Goal: Information Seeking & Learning: Learn about a topic

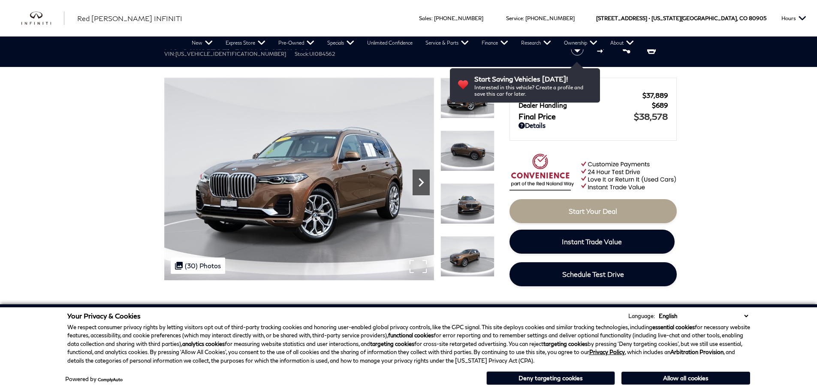
click at [420, 180] on icon "Next" at bounding box center [420, 182] width 17 height 17
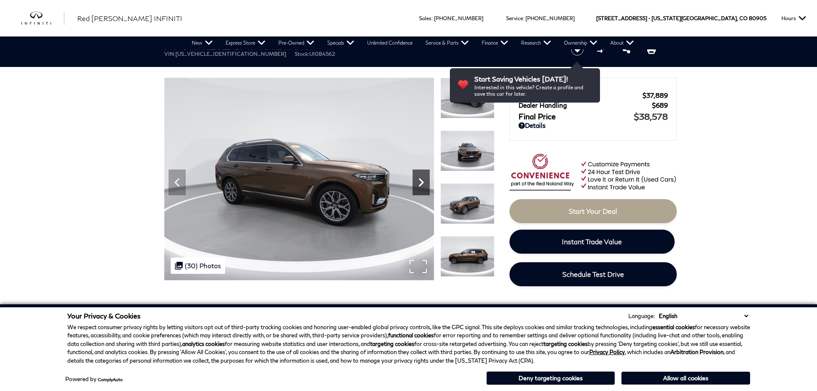
click at [420, 182] on icon "Next" at bounding box center [420, 182] width 17 height 17
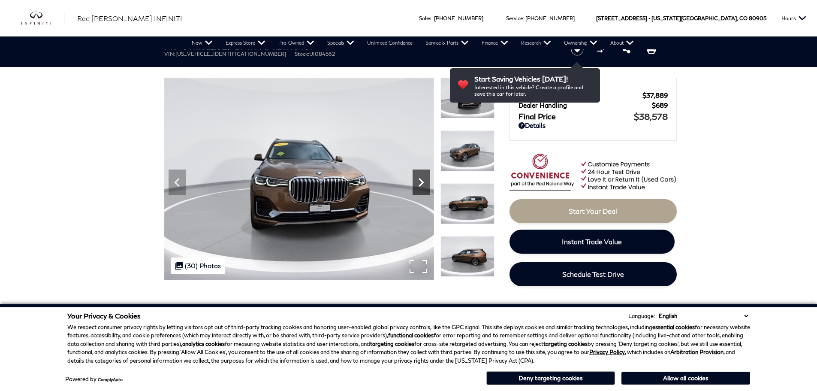
click at [420, 181] on icon "Next" at bounding box center [420, 182] width 17 height 17
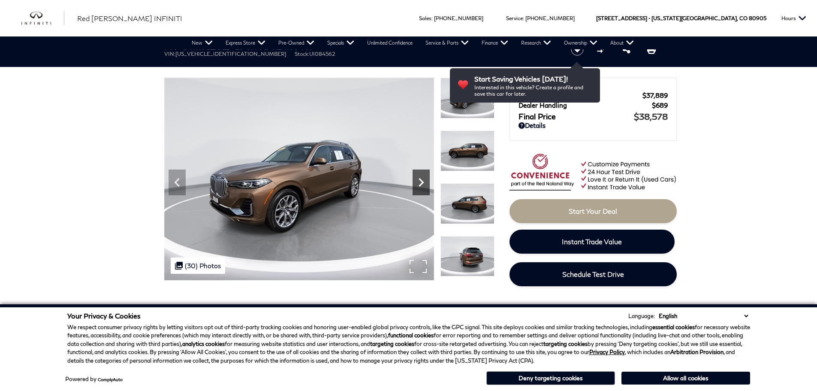
click at [420, 181] on icon "Next" at bounding box center [420, 182] width 17 height 17
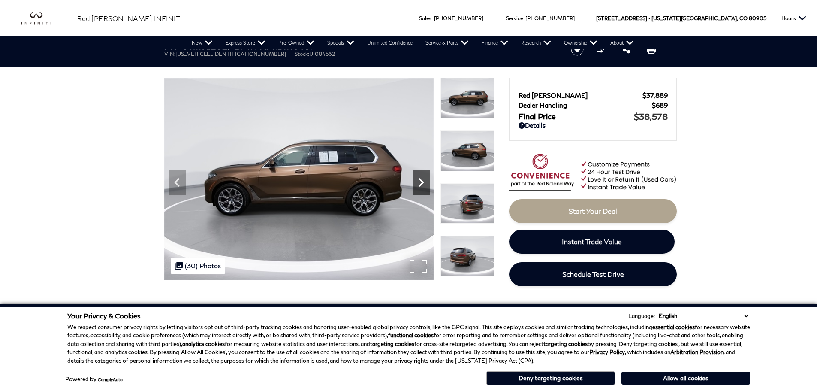
click at [420, 181] on icon "Next" at bounding box center [420, 182] width 17 height 17
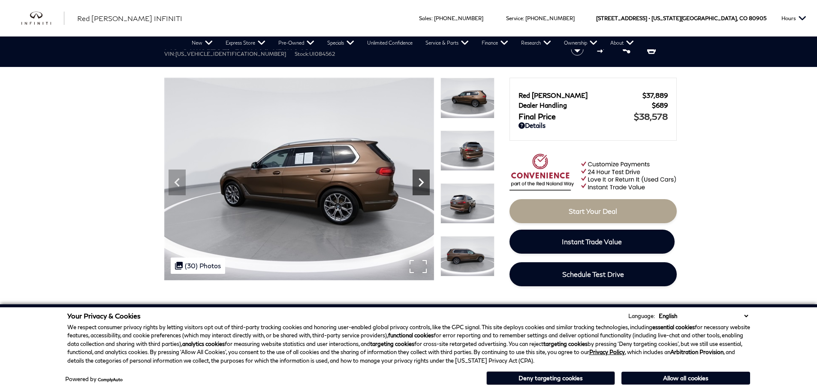
click at [420, 181] on icon "Next" at bounding box center [420, 182] width 17 height 17
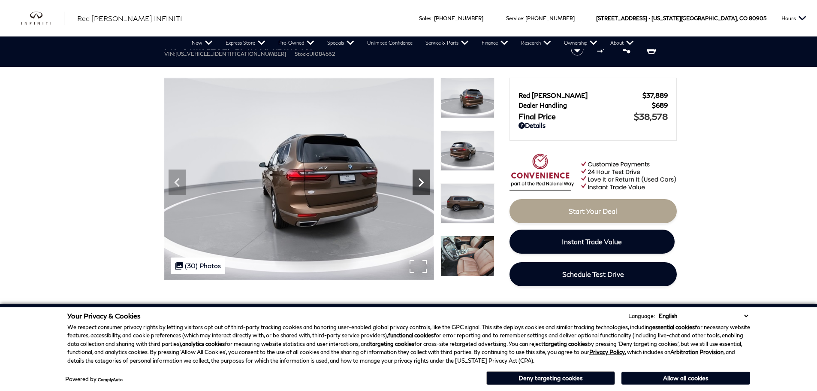
click at [420, 181] on icon "Next" at bounding box center [420, 182] width 17 height 17
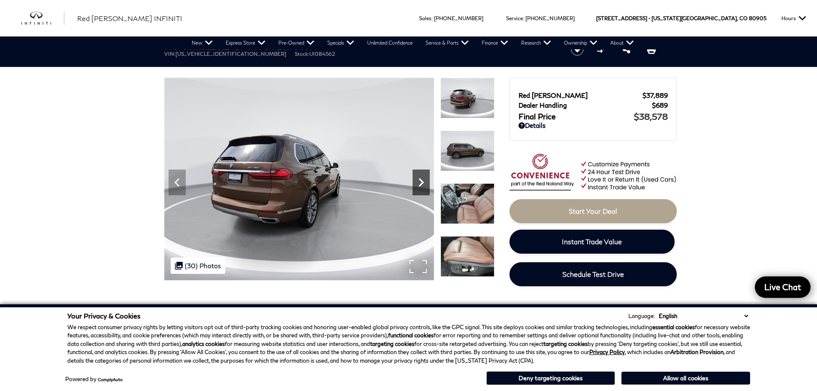
click at [420, 181] on icon "Next" at bounding box center [420, 182] width 17 height 17
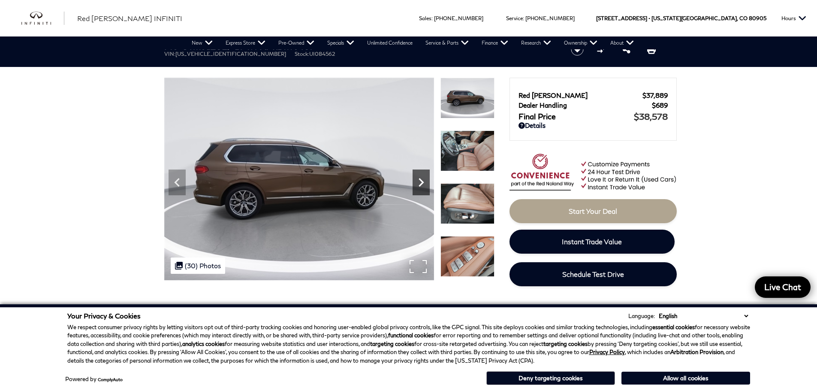
click at [420, 181] on icon "Next" at bounding box center [420, 182] width 17 height 17
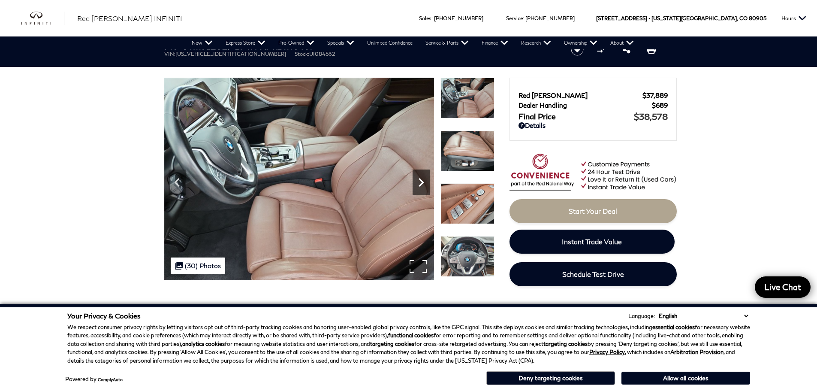
click at [420, 181] on icon "Next" at bounding box center [420, 182] width 17 height 17
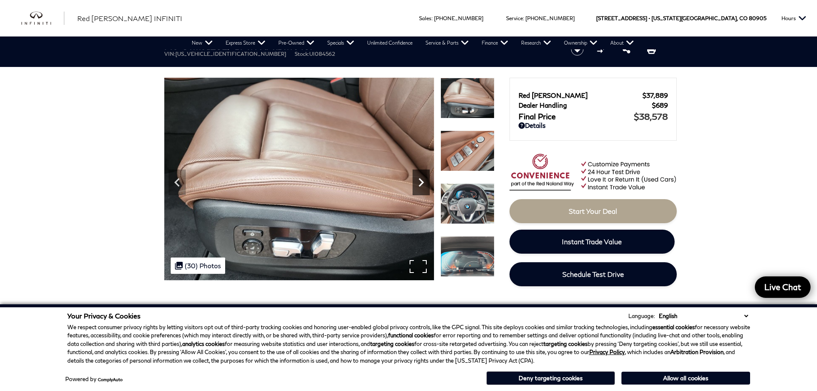
click at [420, 181] on icon "Next" at bounding box center [420, 182] width 17 height 17
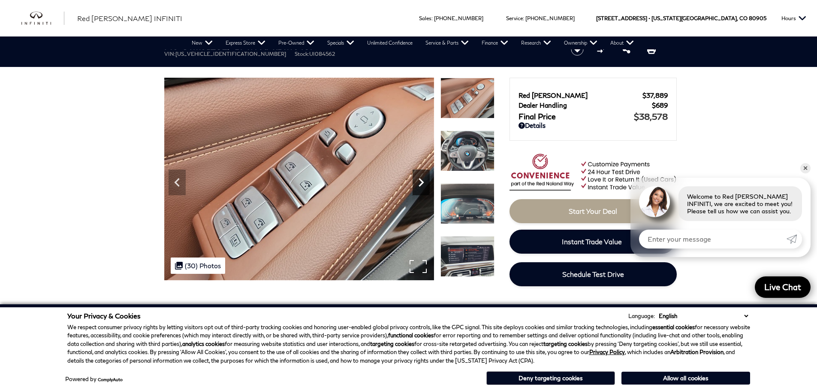
click at [420, 181] on icon "Next" at bounding box center [420, 182] width 17 height 17
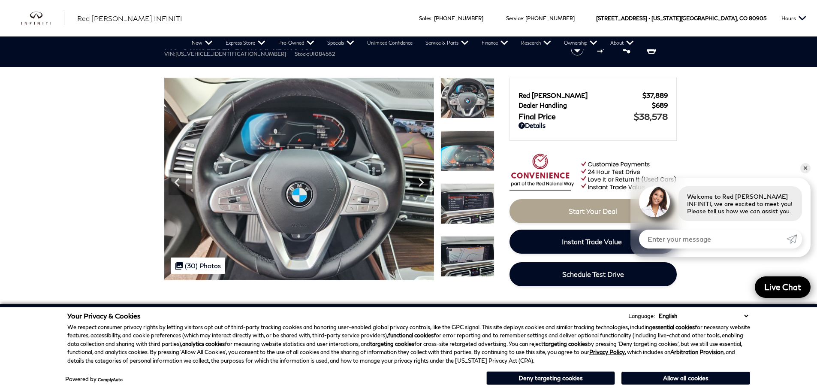
click at [461, 113] on img at bounding box center [467, 98] width 54 height 41
click at [805, 165] on link "✕" at bounding box center [805, 168] width 10 height 10
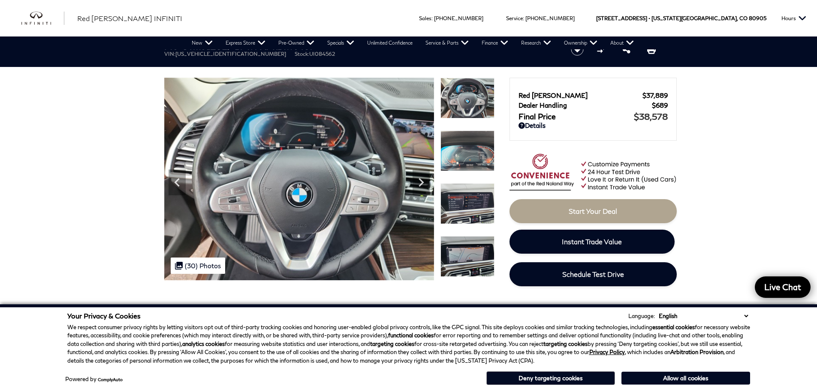
click at [744, 316] on select "English Spanish / Español English / [GEOGRAPHIC_DATA] Korean / 한국어 Vietnamese /…" at bounding box center [702, 315] width 93 height 9
click at [741, 312] on select "English Spanish / Español English / [GEOGRAPHIC_DATA] Korean / 한국어 Vietnamese /…" at bounding box center [702, 315] width 93 height 9
click at [720, 378] on button "Allow all cookies" at bounding box center [685, 377] width 129 height 13
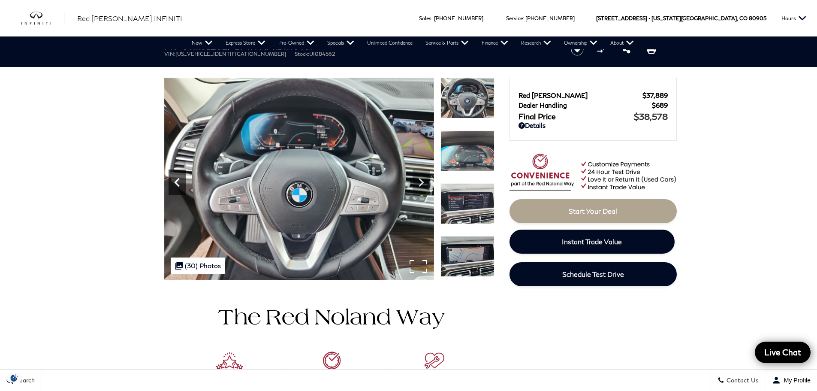
click at [169, 176] on icon "Previous" at bounding box center [176, 182] width 17 height 17
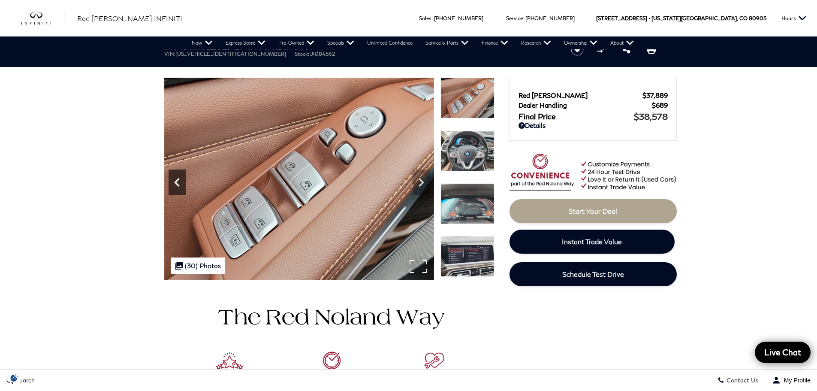
click at [171, 178] on icon "Previous" at bounding box center [176, 182] width 17 height 17
click at [172, 180] on icon "Previous" at bounding box center [176, 182] width 17 height 17
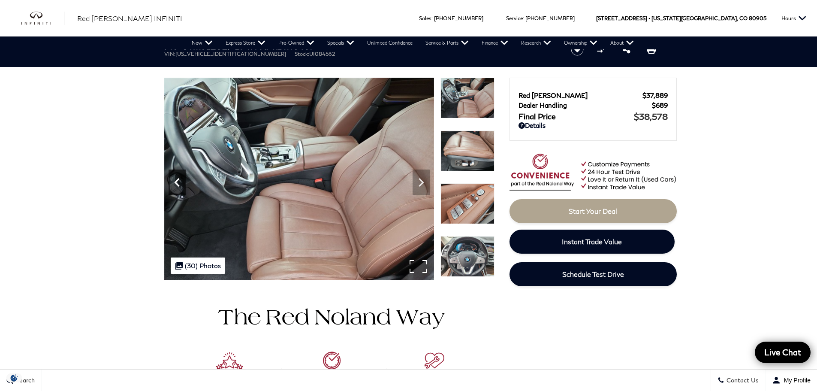
click at [172, 180] on icon "Previous" at bounding box center [176, 182] width 17 height 17
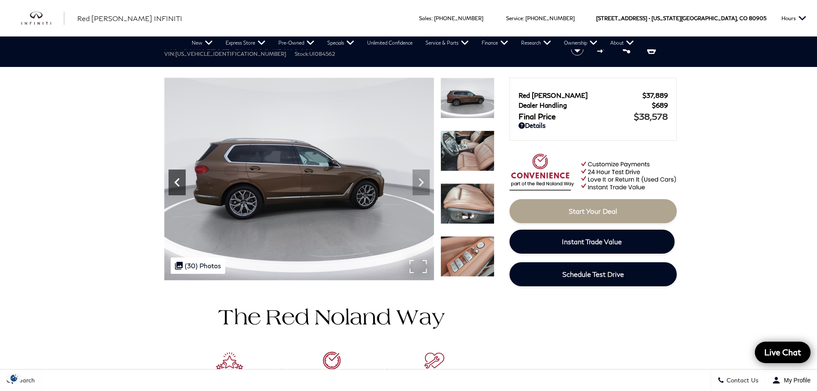
click at [172, 180] on icon "Previous" at bounding box center [176, 182] width 17 height 17
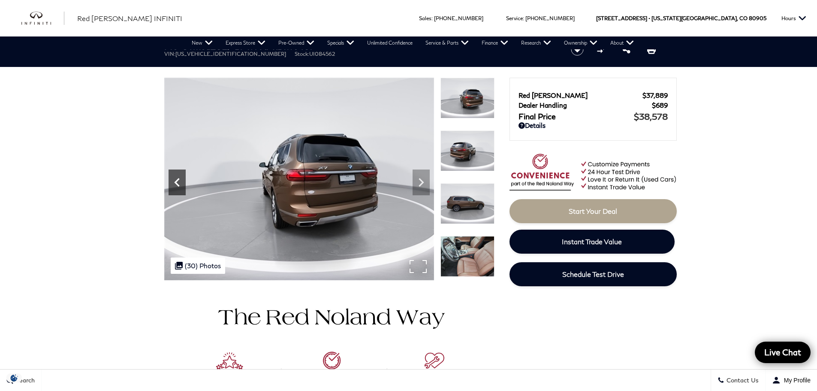
click at [172, 180] on icon "Previous" at bounding box center [176, 182] width 17 height 17
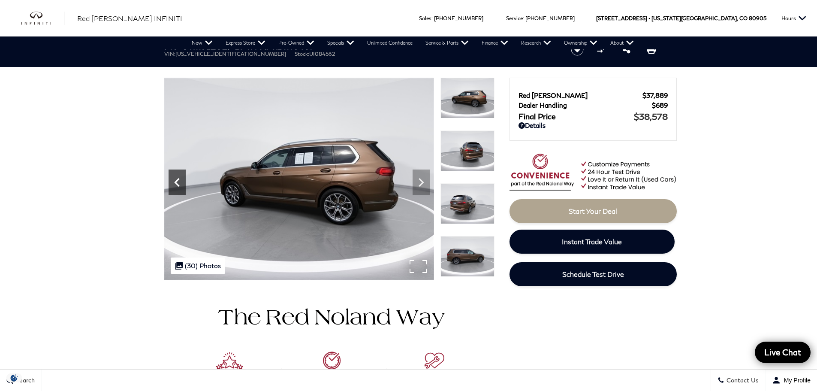
click at [172, 180] on icon "Previous" at bounding box center [176, 182] width 17 height 17
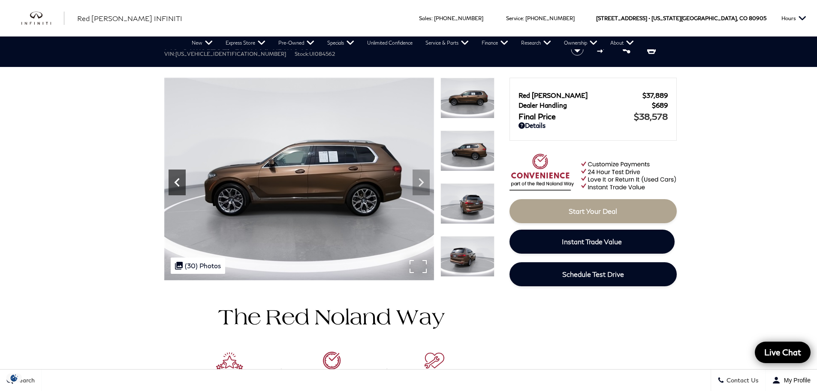
click at [172, 180] on icon "Previous" at bounding box center [176, 182] width 17 height 17
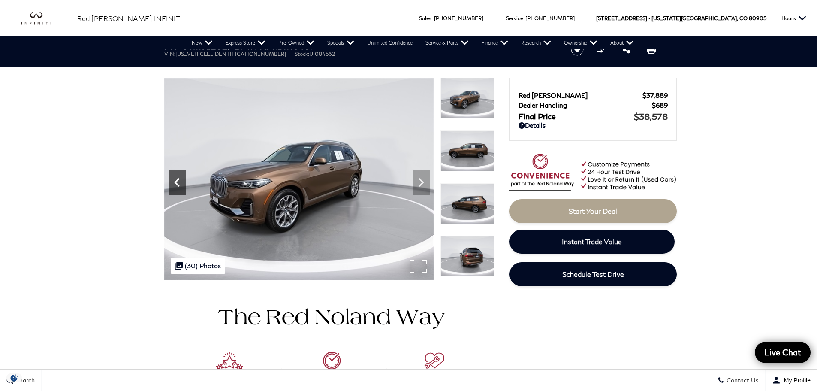
click at [172, 180] on icon "Previous" at bounding box center [176, 182] width 17 height 17
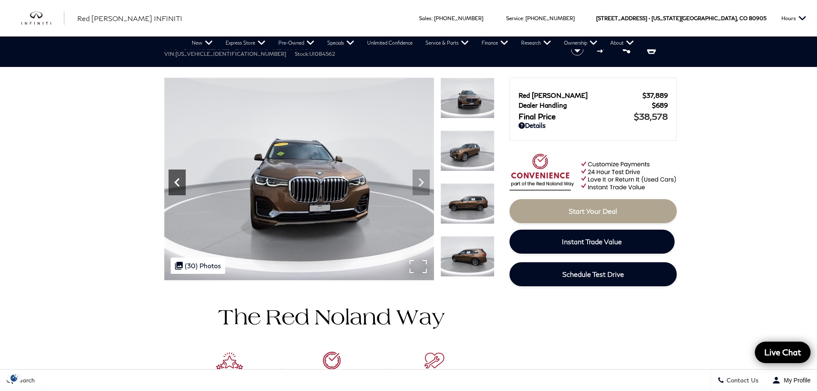
click at [172, 180] on icon "Previous" at bounding box center [176, 182] width 17 height 17
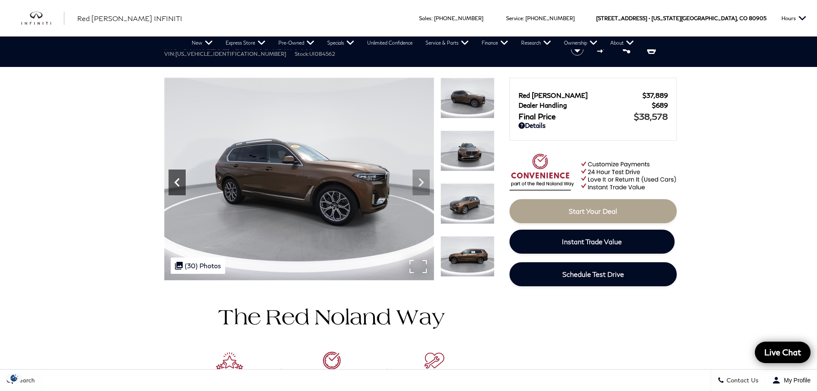
click at [172, 180] on icon "Previous" at bounding box center [176, 182] width 17 height 17
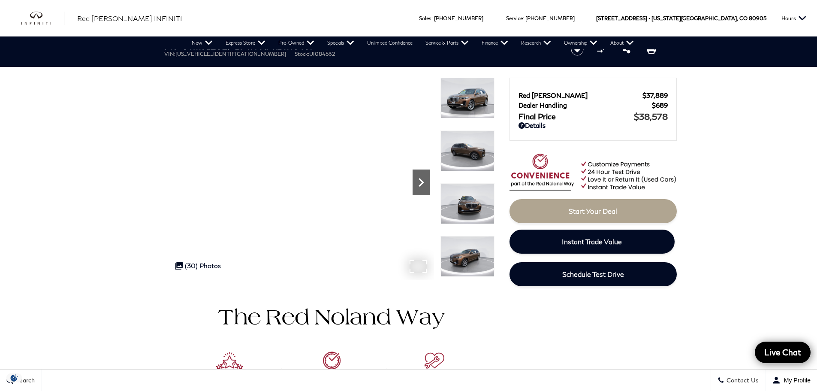
click at [425, 186] on icon "Next" at bounding box center [420, 182] width 17 height 17
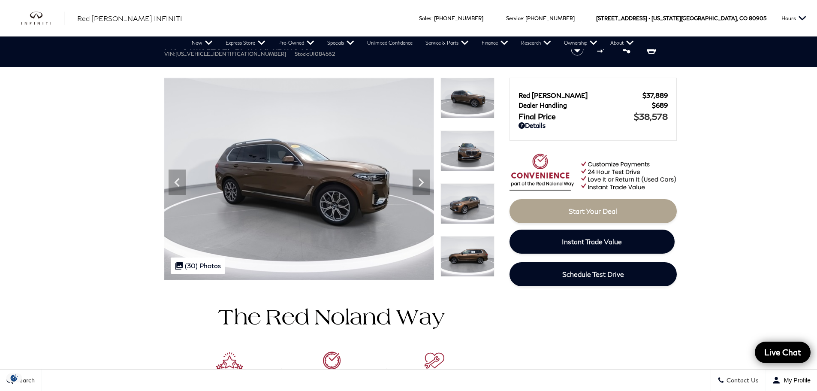
drag, startPoint x: 174, startPoint y: 54, endPoint x: 238, endPoint y: 58, distance: 63.6
click at [238, 58] on div "Pre-Owned 2019 BMW X7 xDrive40i VIN: [US_VEHICLE_IDENTIFICATION_NUMBER] Stock: …" at bounding box center [357, 49] width 412 height 29
click at [424, 172] on div "Next" at bounding box center [420, 182] width 17 height 26
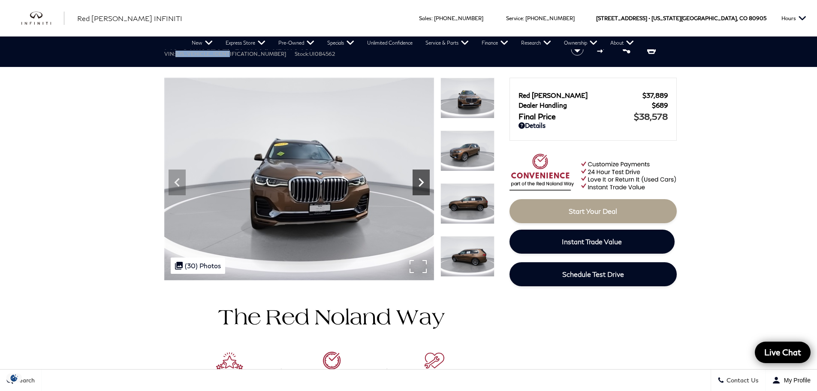
click at [424, 172] on div "Next" at bounding box center [420, 182] width 17 height 26
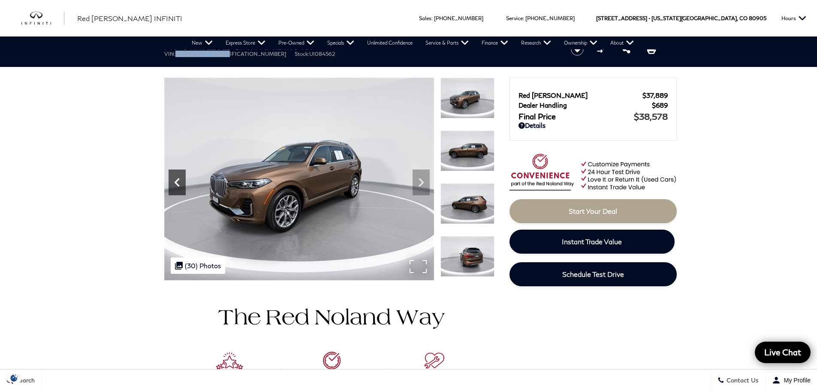
click at [177, 183] on icon "Previous" at bounding box center [176, 182] width 5 height 9
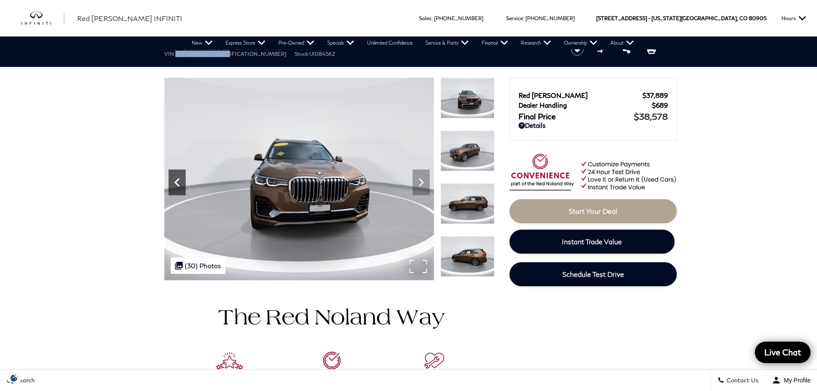
click at [177, 183] on icon "Previous" at bounding box center [176, 182] width 5 height 9
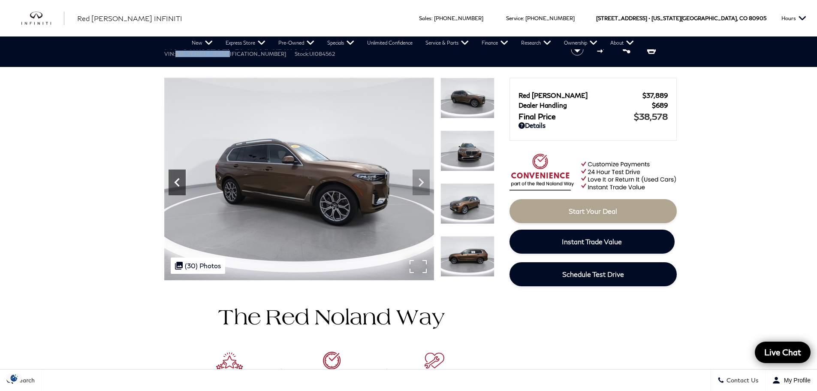
click at [177, 183] on icon "Previous" at bounding box center [176, 182] width 5 height 9
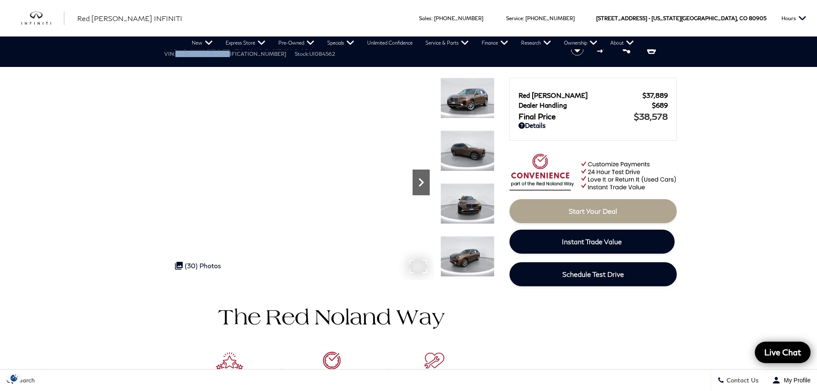
click at [417, 180] on icon "Next" at bounding box center [420, 182] width 17 height 17
